Goal: Task Accomplishment & Management: Manage account settings

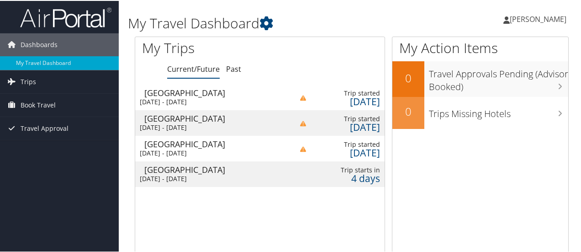
click at [206, 198] on div "Loading... [GEOGRAPHIC_DATA] [DATE] - [DATE] Trip started [DATE] [GEOGRAPHIC_DA…" at bounding box center [259, 171] width 249 height 174
click at [217, 171] on div "Hartford" at bounding box center [213, 168] width 139 height 8
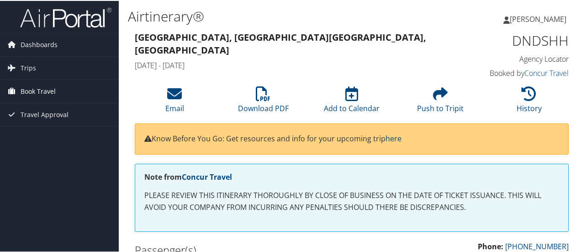
click at [41, 87] on span "Book Travel" at bounding box center [38, 90] width 35 height 23
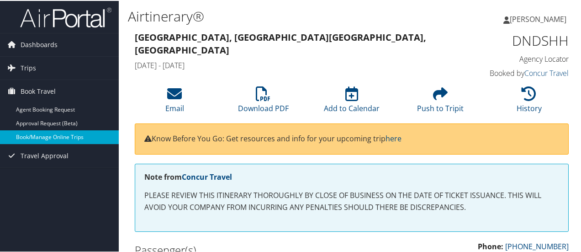
click at [45, 136] on link "Book/Manage Online Trips" at bounding box center [59, 136] width 119 height 14
